Goal: Navigation & Orientation: Find specific page/section

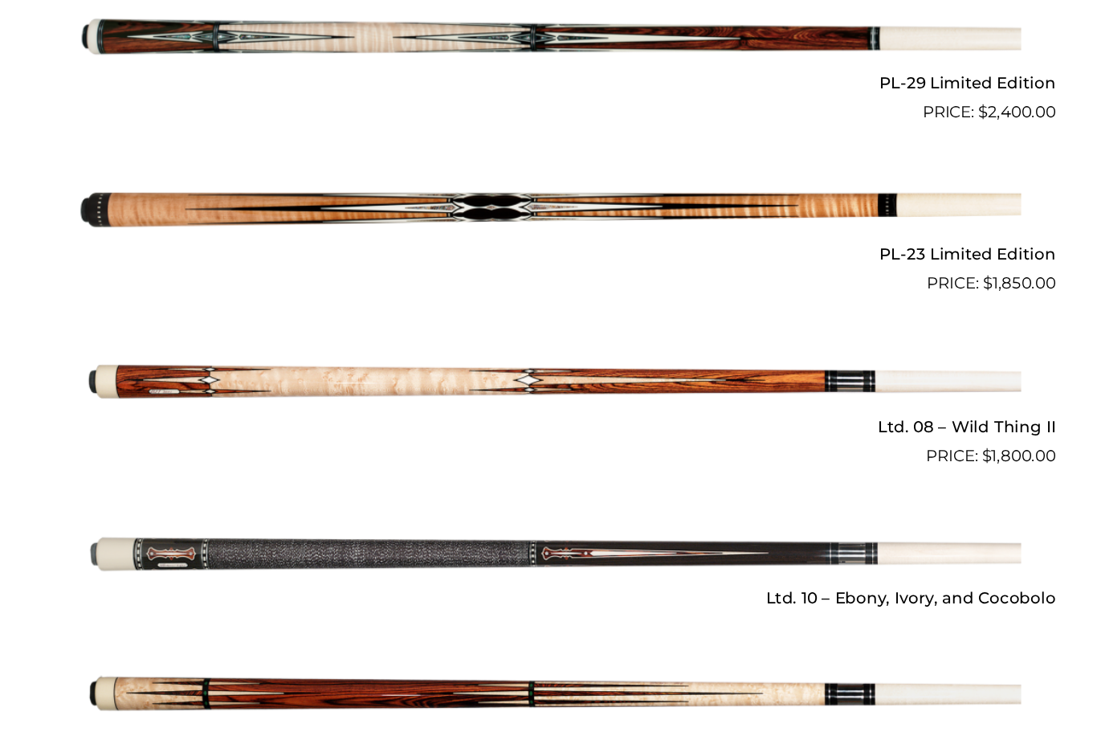
scroll to position [2208, 0]
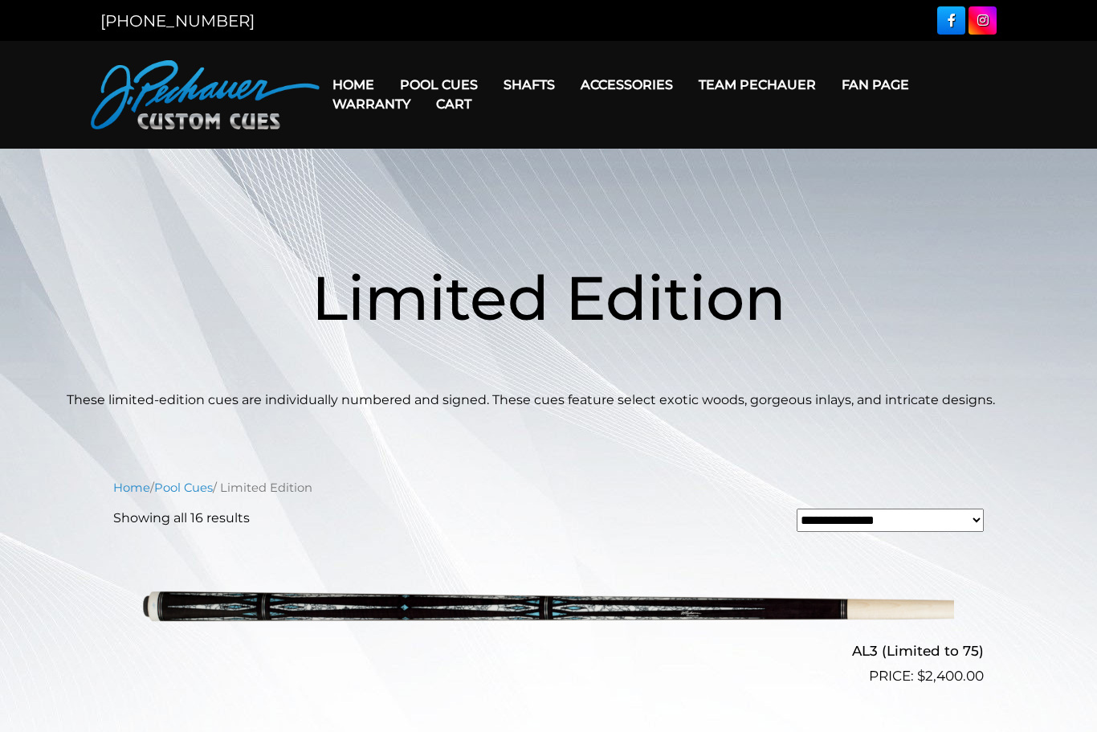
scroll to position [2208, 73]
